Goal: Transaction & Acquisition: Purchase product/service

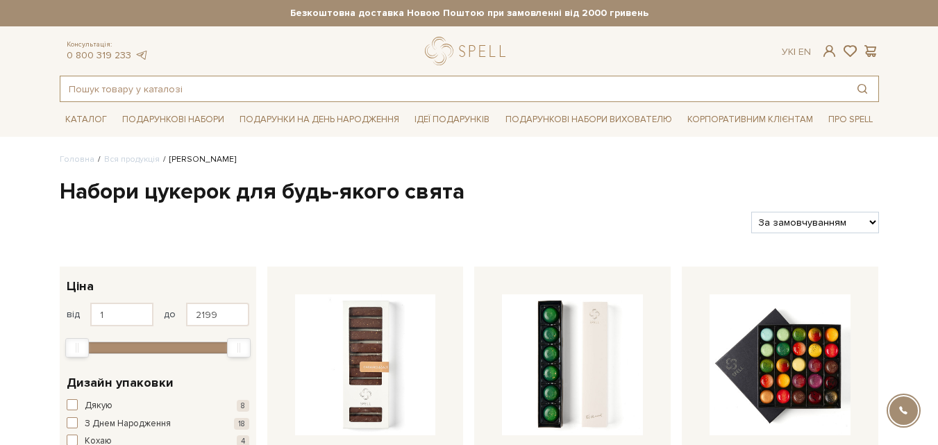
click at [116, 92] on input "text" at bounding box center [453, 88] width 786 height 25
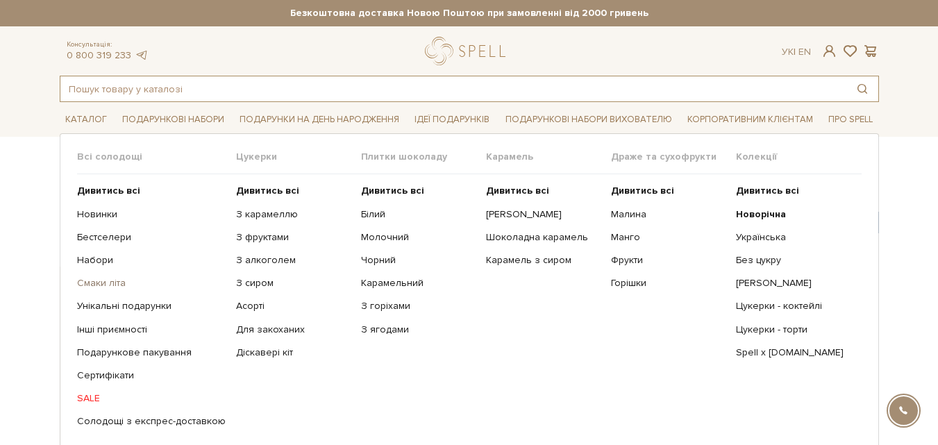
scroll to position [417, 0]
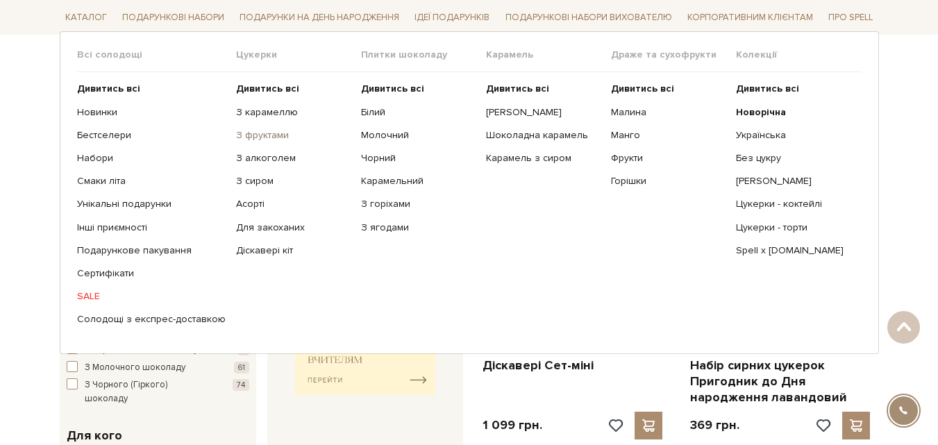
click at [255, 134] on link "З фруктами" at bounding box center [293, 135] width 115 height 13
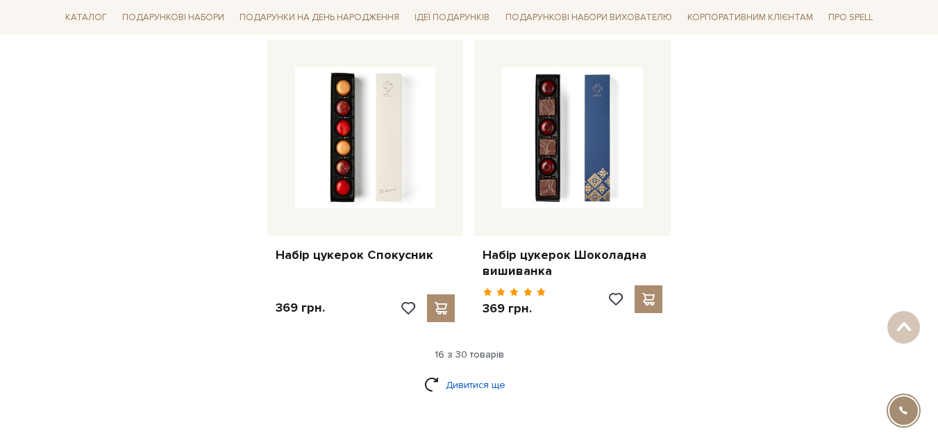
scroll to position [1806, 0]
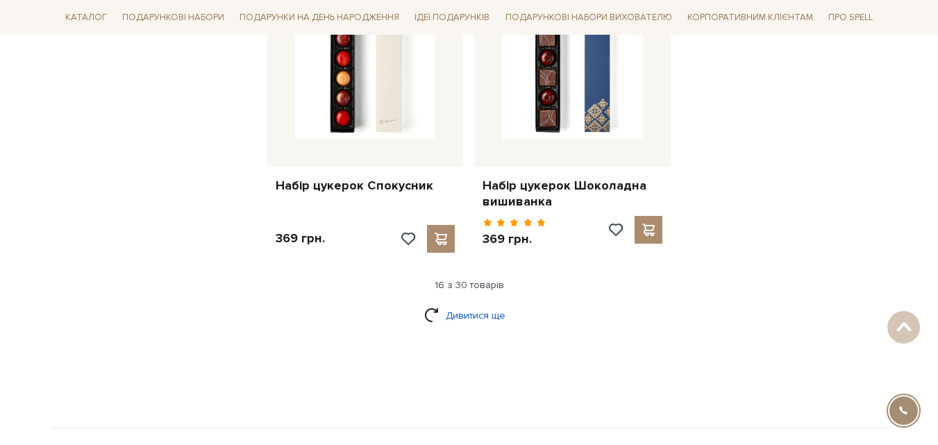
click at [460, 303] on link "Дивитися ще" at bounding box center [469, 315] width 90 height 24
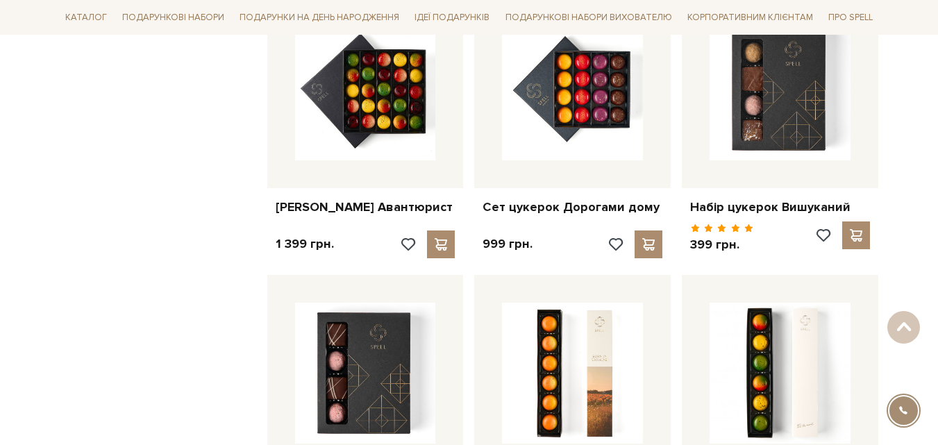
scroll to position [2014, 0]
